Goal: Task Accomplishment & Management: Manage account settings

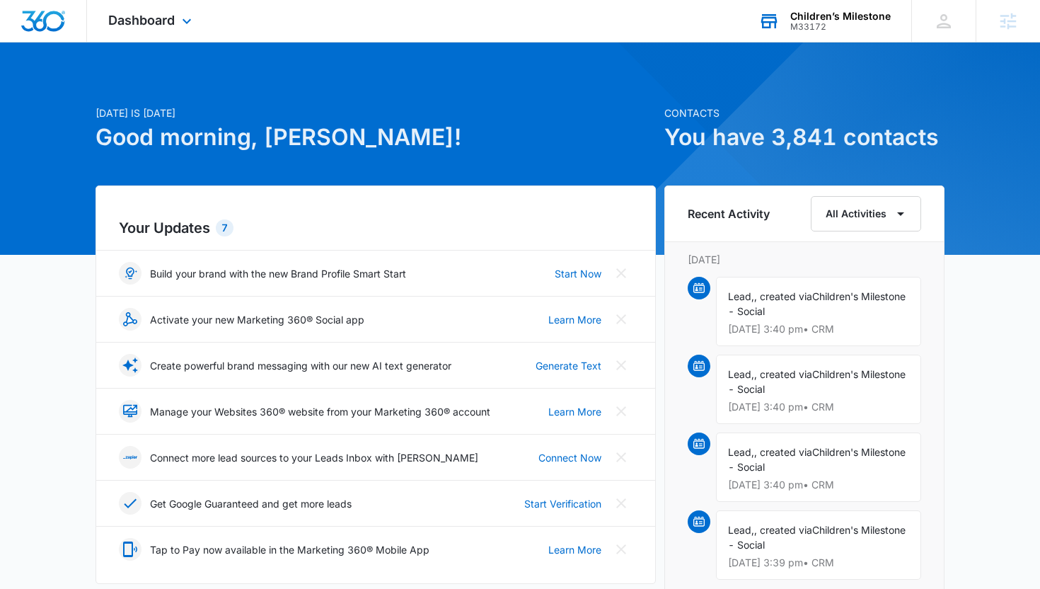
click at [881, 26] on div "M33172" at bounding box center [840, 27] width 100 height 10
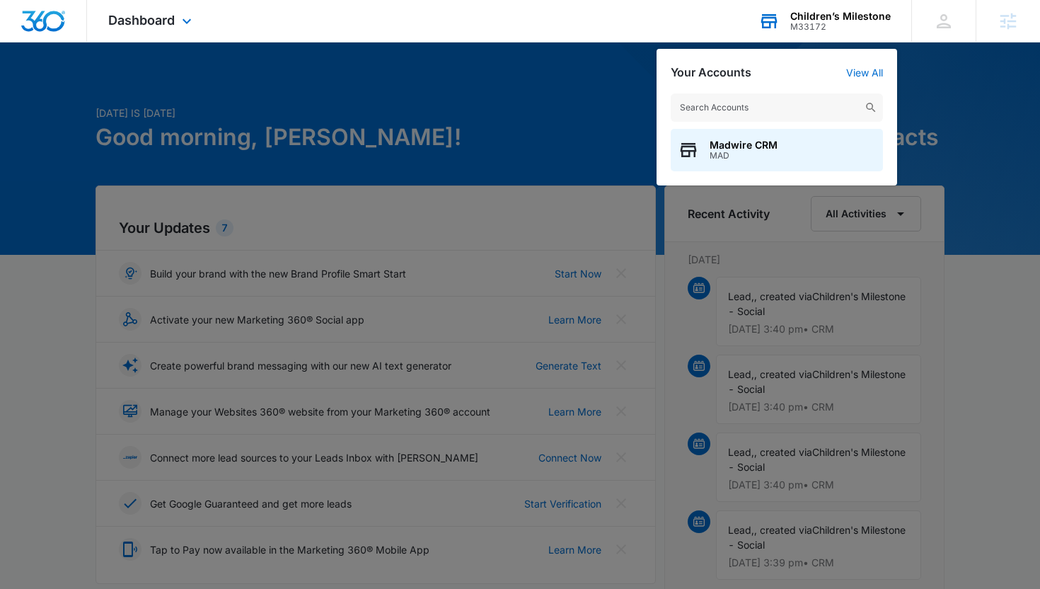
click at [761, 104] on input "text" at bounding box center [777, 107] width 212 height 28
type input "lehan drugs"
click at [761, 163] on div "Lehan Drugs M7707" at bounding box center [777, 150] width 212 height 42
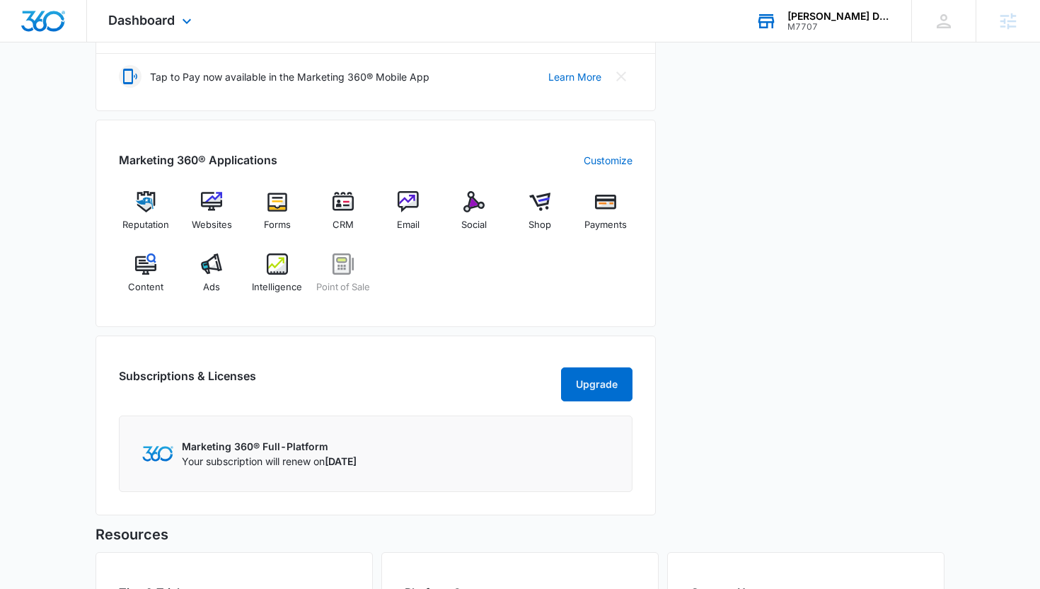
scroll to position [540, 0]
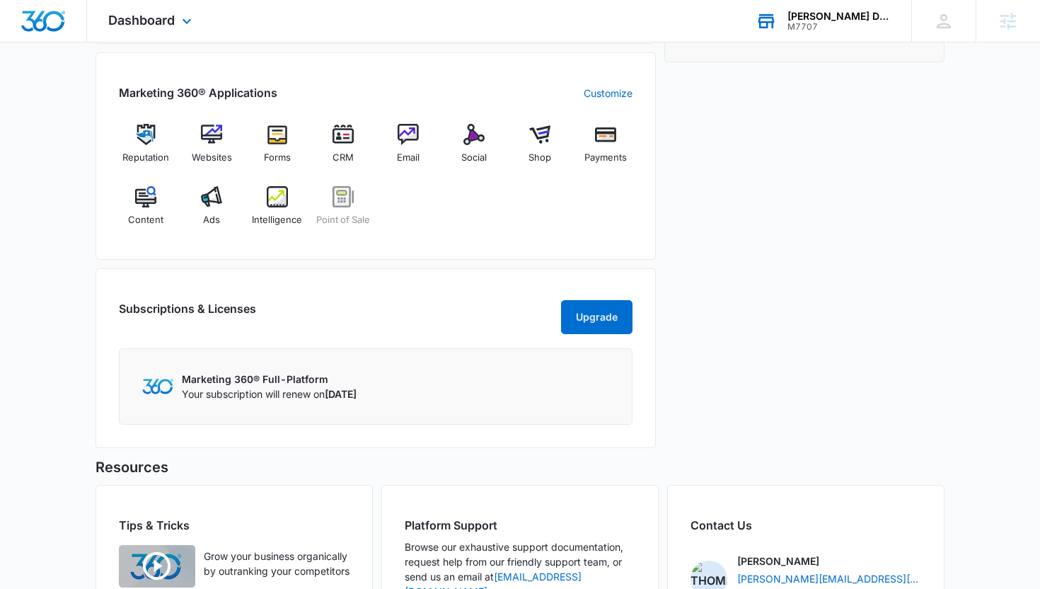
click at [502, 144] on div "Reputation Websites Forms CRM Email Social Shop Payments Content Ads Intelligen…" at bounding box center [376, 180] width 514 height 112
click at [481, 143] on img at bounding box center [473, 134] width 21 height 21
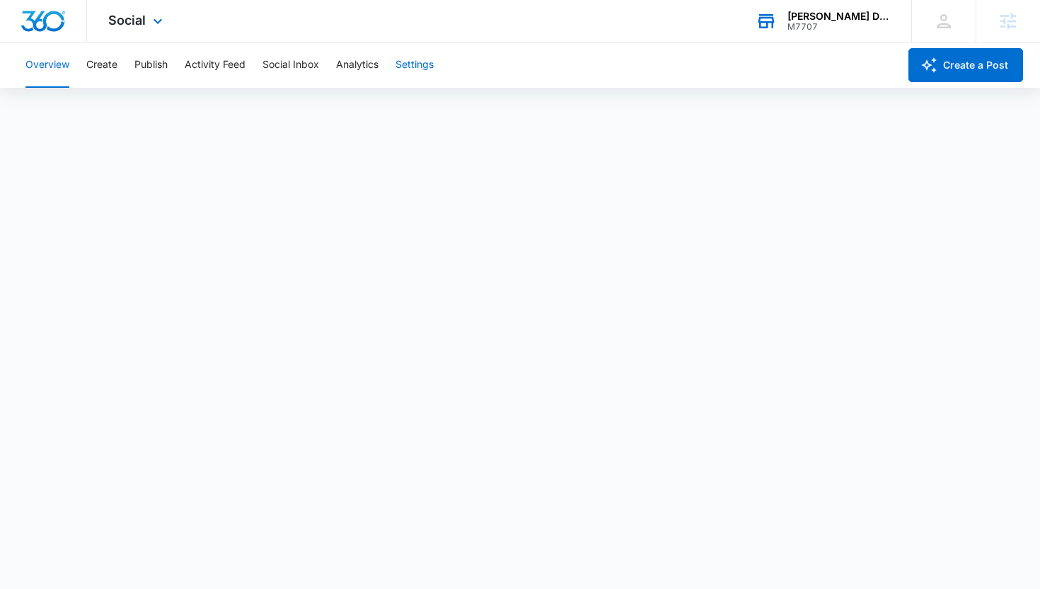
click at [432, 69] on button "Settings" at bounding box center [414, 64] width 38 height 45
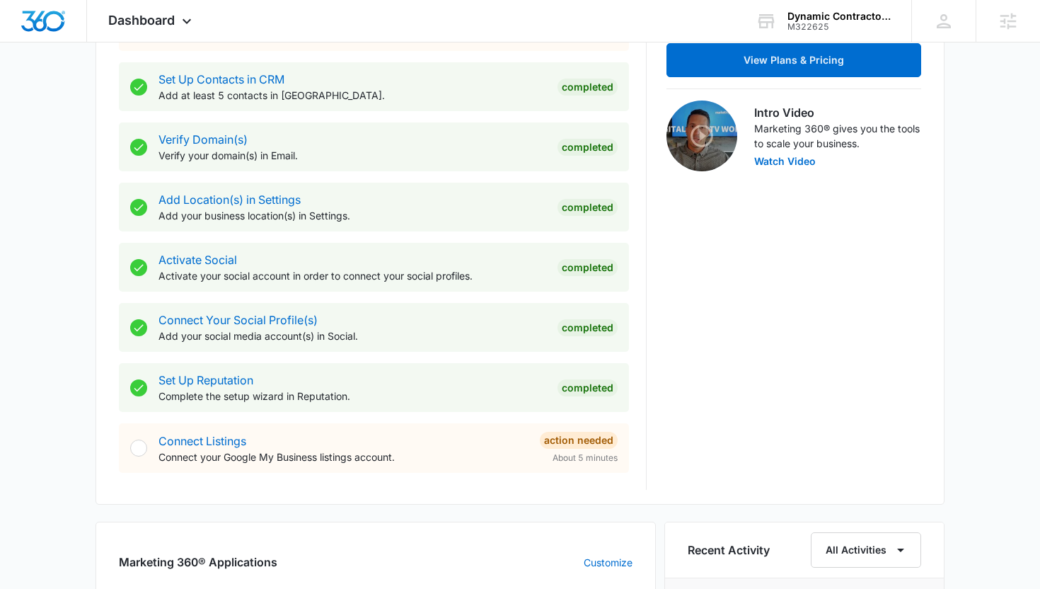
scroll to position [616, 0]
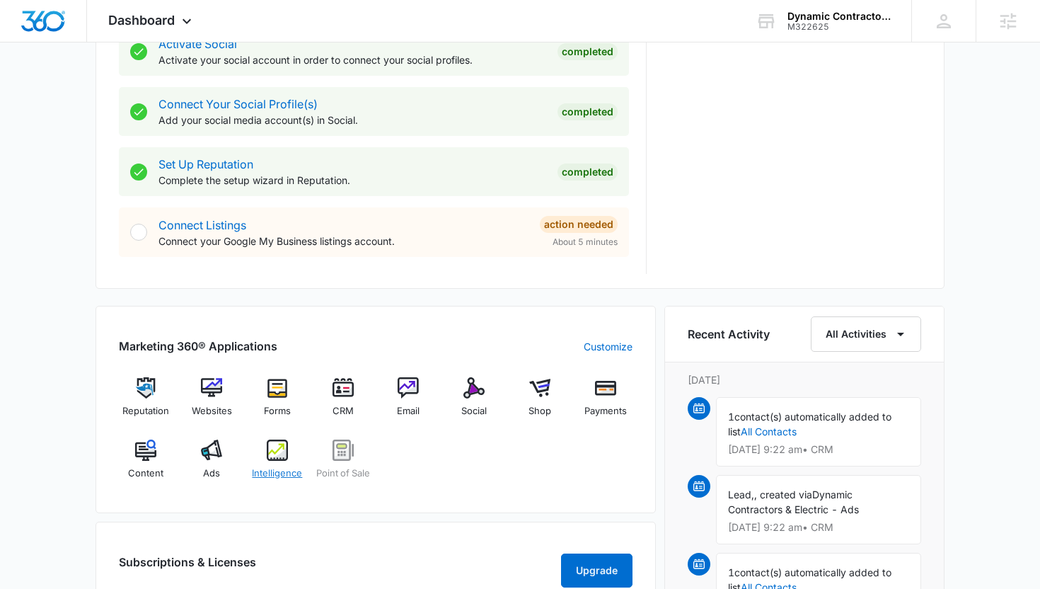
click at [277, 452] on img at bounding box center [277, 449] width 21 height 21
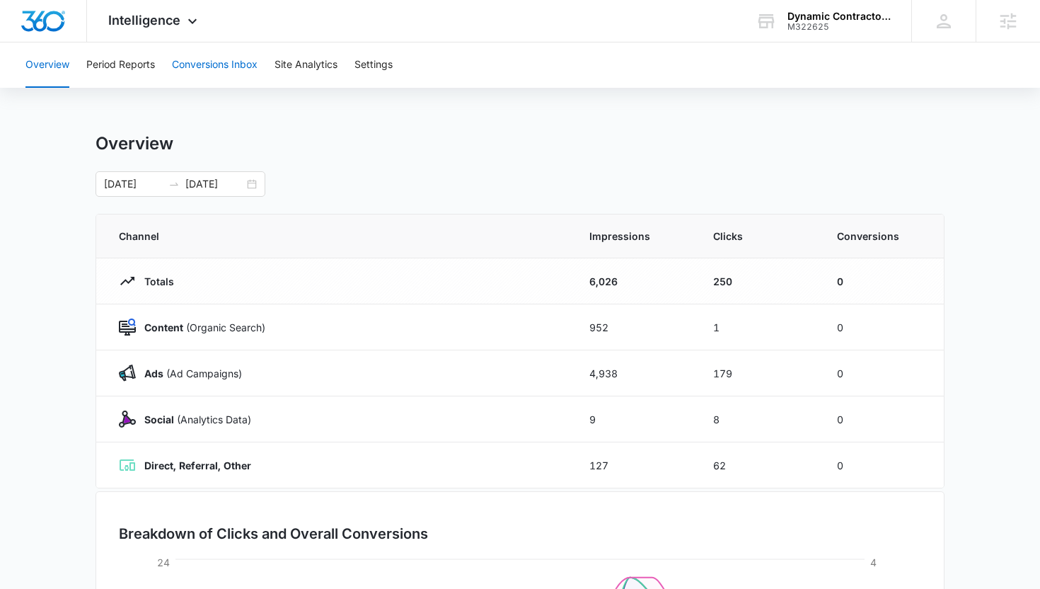
click at [234, 57] on button "Conversions Inbox" at bounding box center [215, 64] width 86 height 45
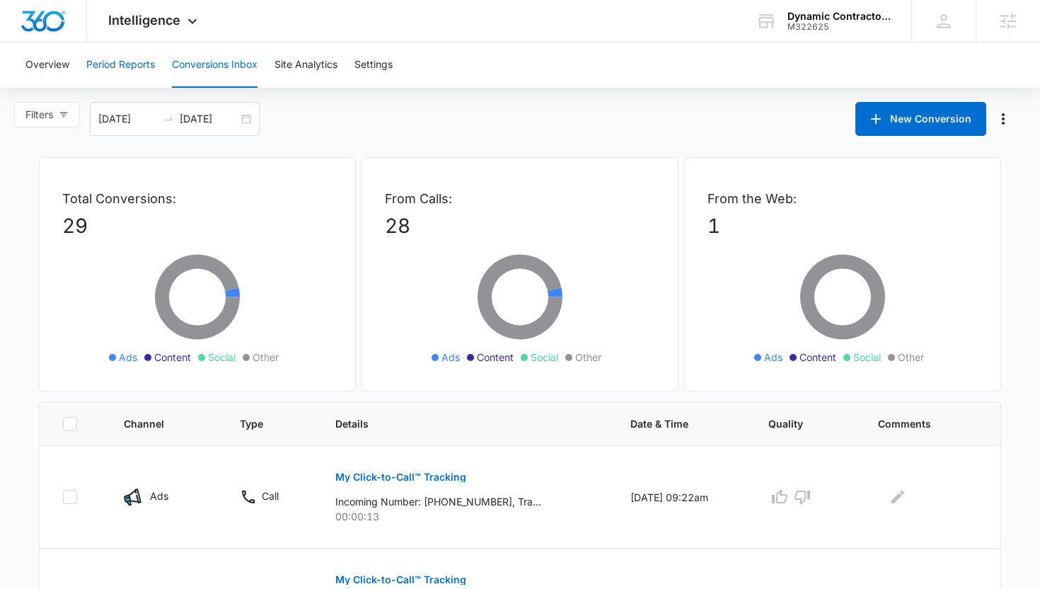
click at [133, 59] on button "Period Reports" at bounding box center [120, 64] width 69 height 45
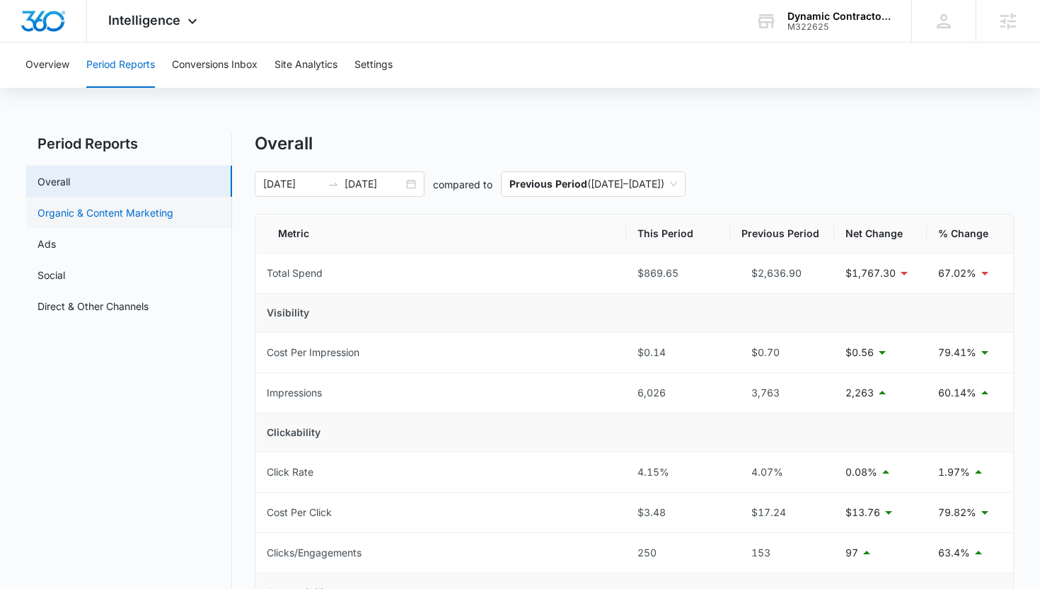
click at [135, 205] on link "Organic & Content Marketing" at bounding box center [105, 212] width 136 height 15
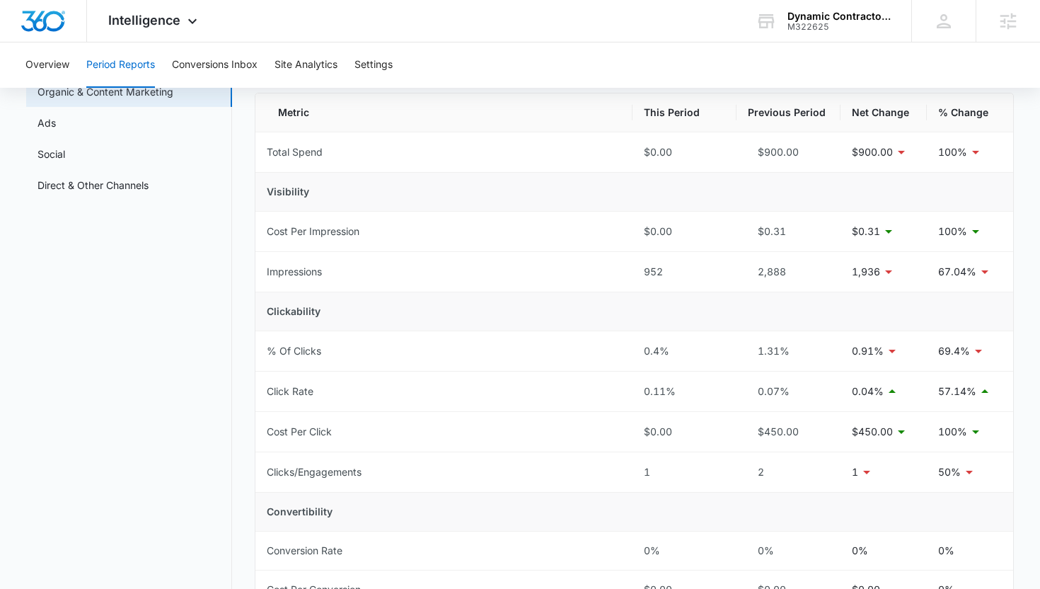
scroll to position [117, 0]
